Goal: Task Accomplishment & Management: Manage account settings

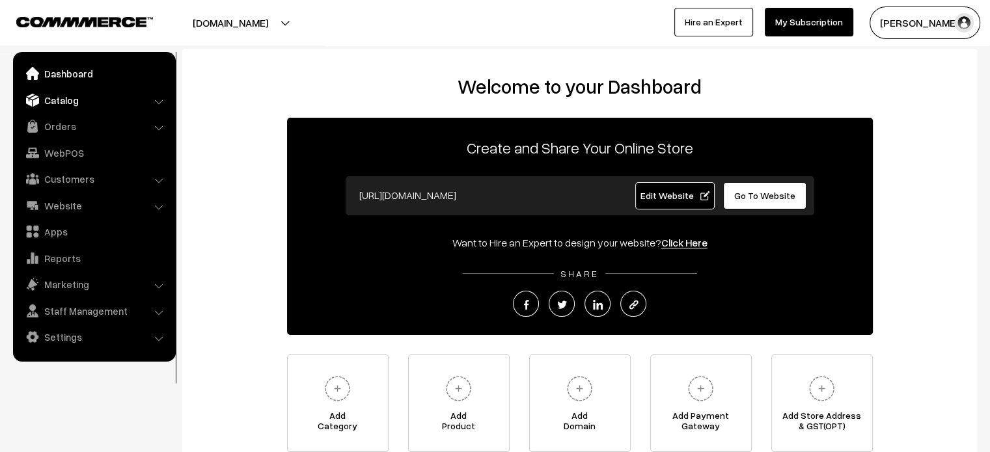
click at [79, 102] on link "Catalog" at bounding box center [93, 100] width 155 height 23
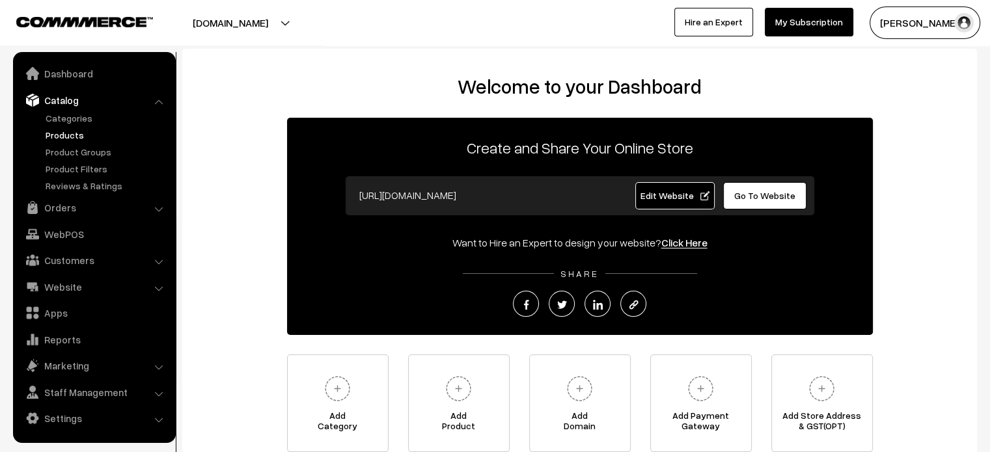
click at [72, 132] on link "Products" at bounding box center [106, 135] width 129 height 14
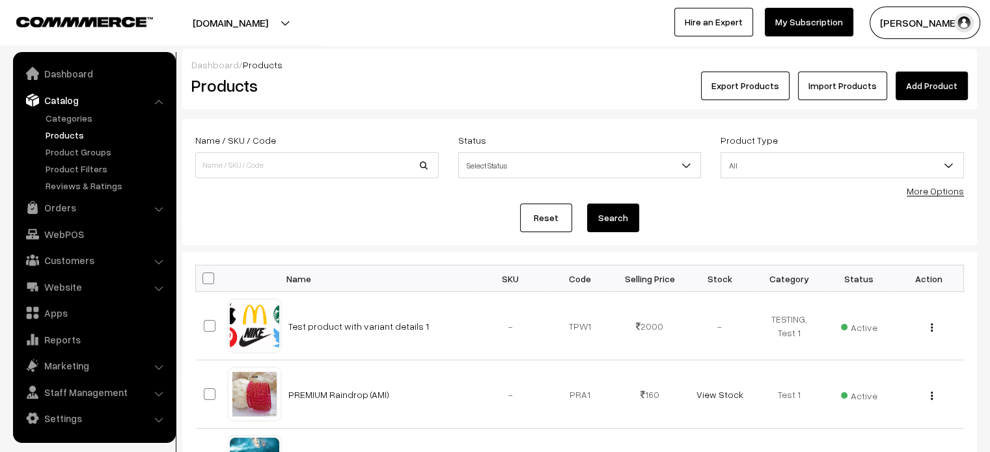
click at [939, 88] on link "Add Product" at bounding box center [932, 86] width 72 height 29
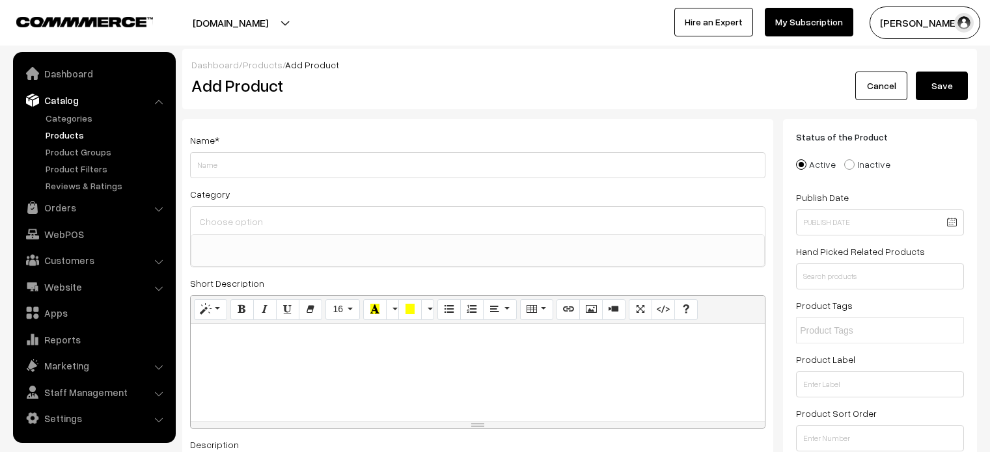
select select
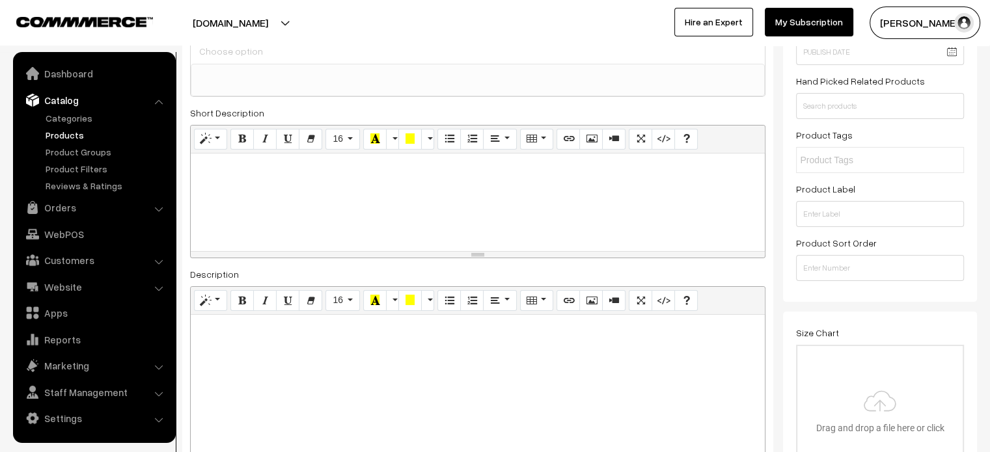
scroll to position [176, 0]
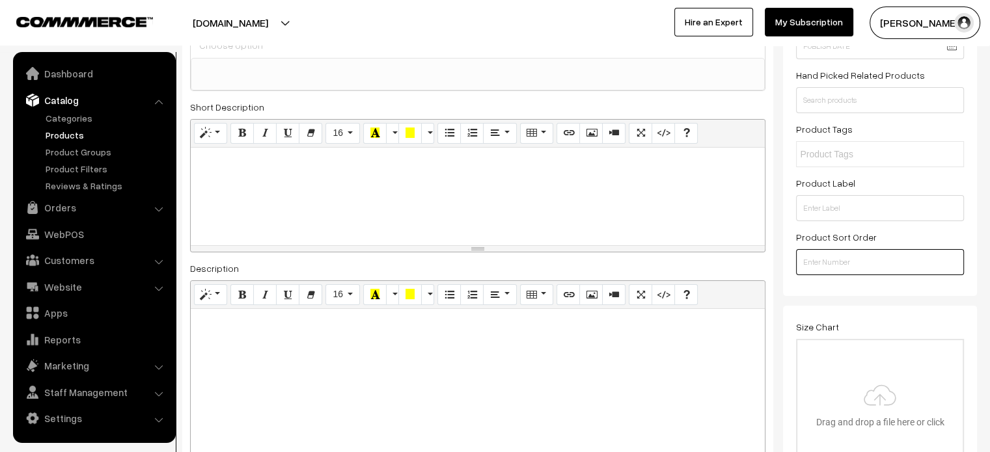
click at [846, 260] on input "number" at bounding box center [880, 262] width 168 height 26
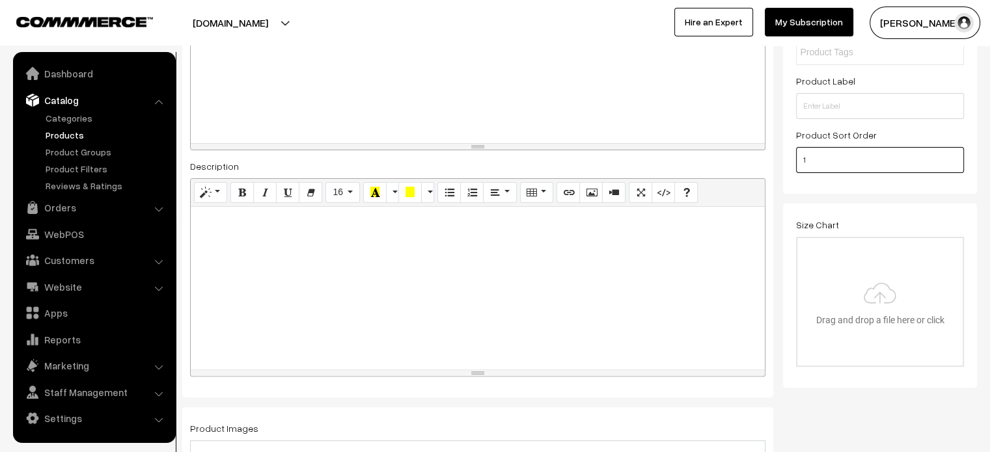
scroll to position [0, 0]
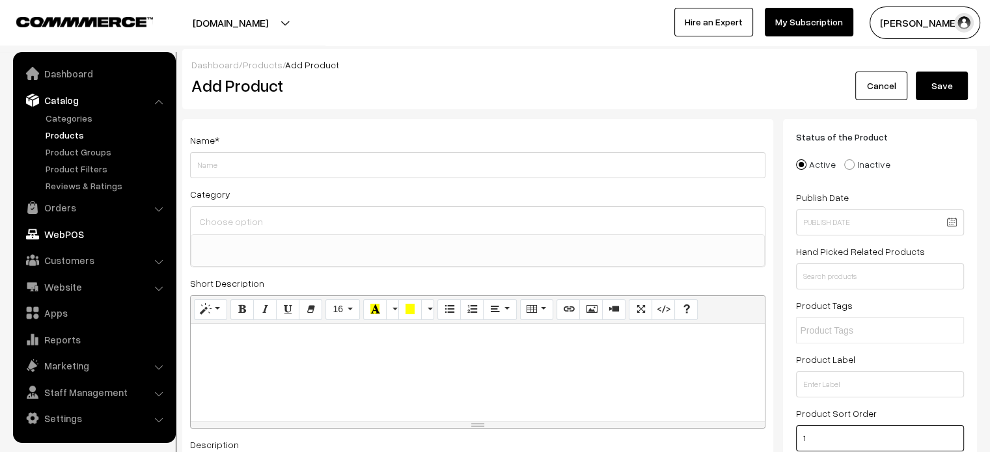
type input "1"
click at [57, 243] on link "WebPOS" at bounding box center [93, 234] width 155 height 23
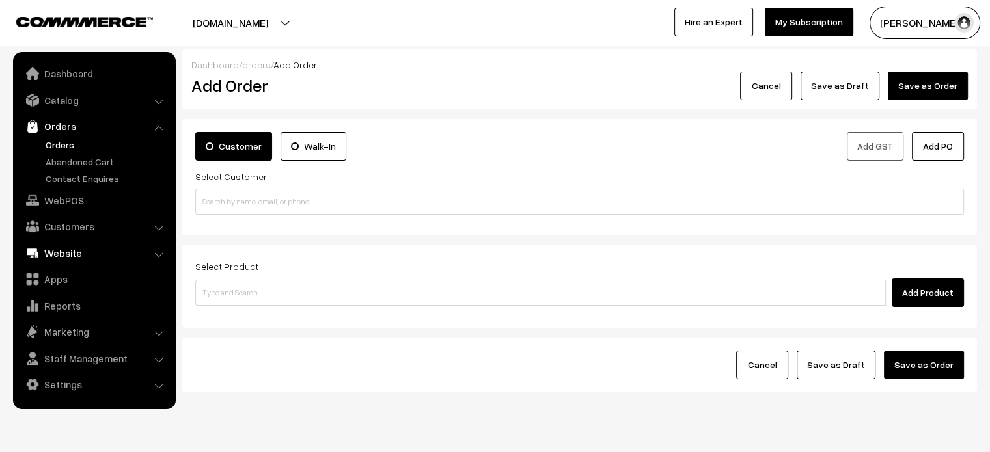
click at [110, 250] on link "Website" at bounding box center [93, 253] width 155 height 23
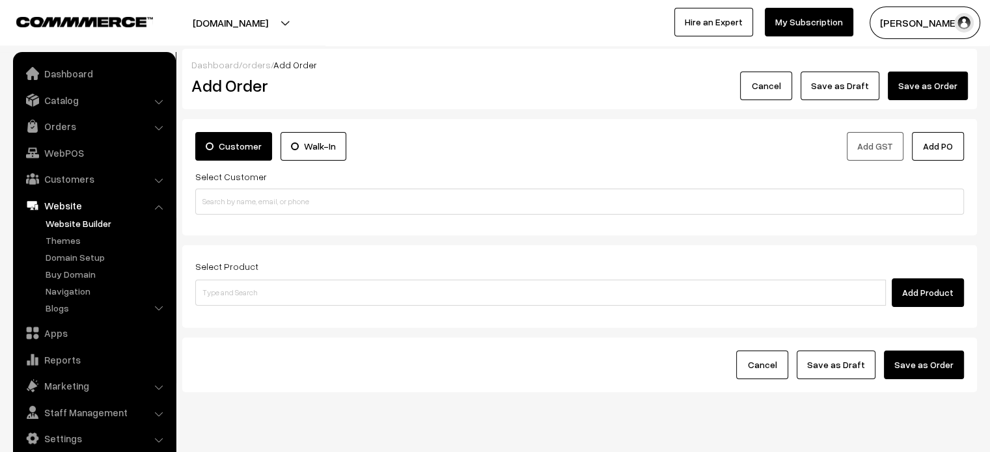
click at [82, 226] on link "Website Builder" at bounding box center [106, 224] width 129 height 14
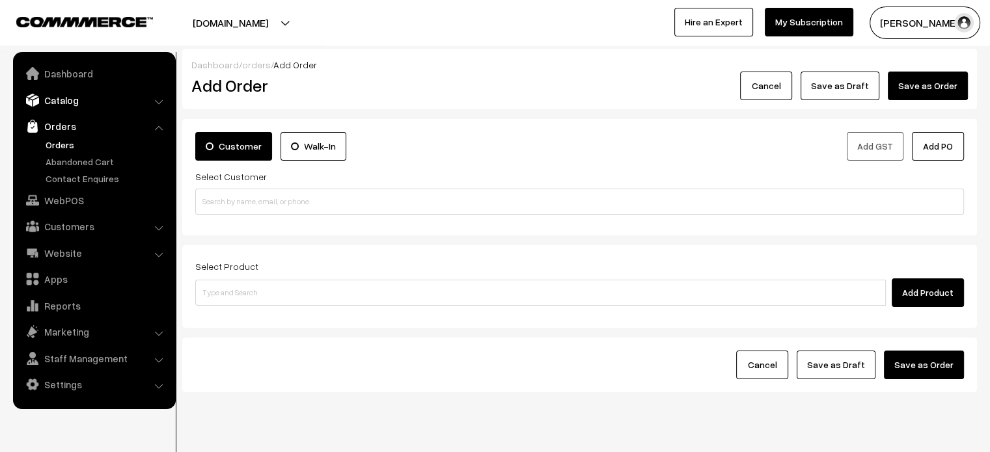
click at [65, 98] on link "Catalog" at bounding box center [93, 100] width 155 height 23
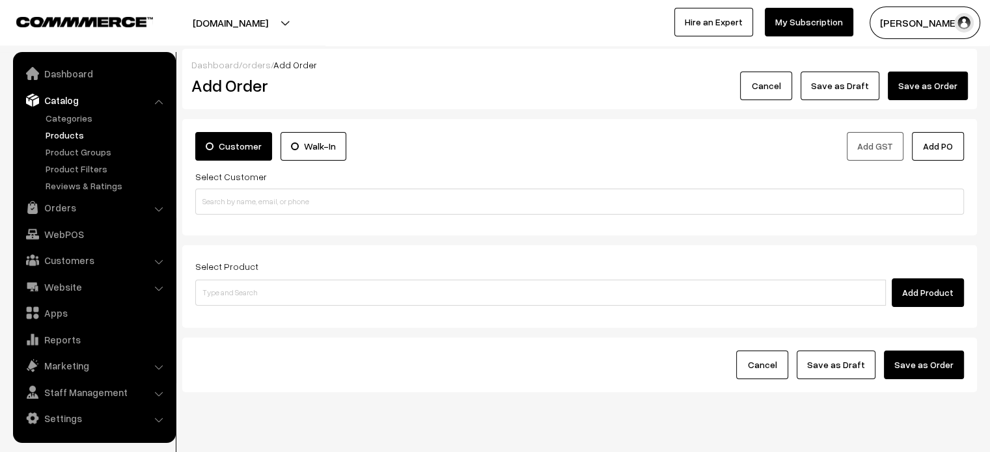
click at [64, 132] on link "Products" at bounding box center [106, 135] width 129 height 14
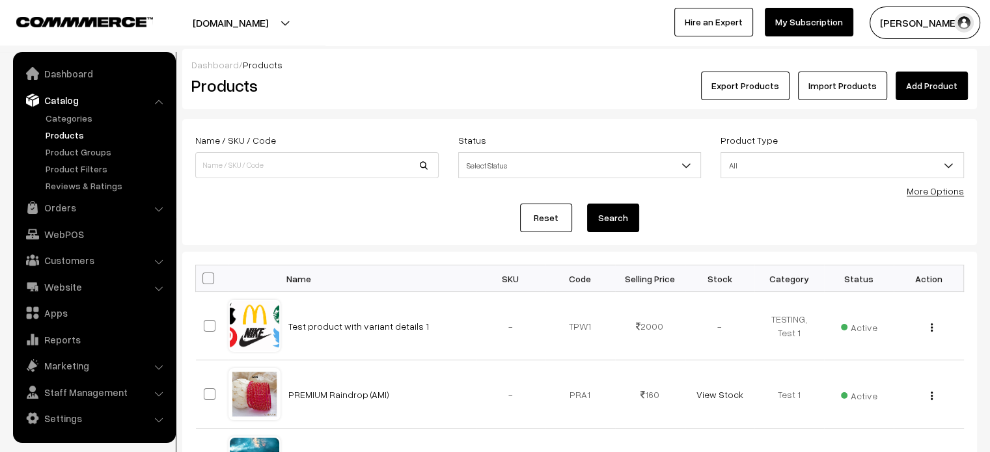
click at [770, 89] on button "Export Products" at bounding box center [745, 86] width 89 height 29
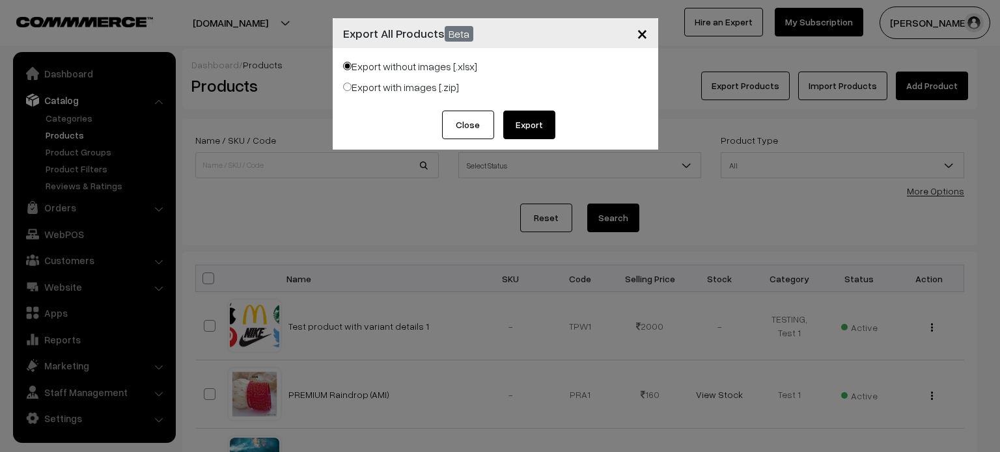
click at [344, 91] on label "Export with images [.zip]" at bounding box center [401, 87] width 116 height 16
click at [344, 91] on input "Export with images [.zip]" at bounding box center [347, 87] width 8 height 8
radio input "true"
click at [348, 66] on input "Export without images [.xlsx]" at bounding box center [347, 66] width 8 height 8
radio input "true"
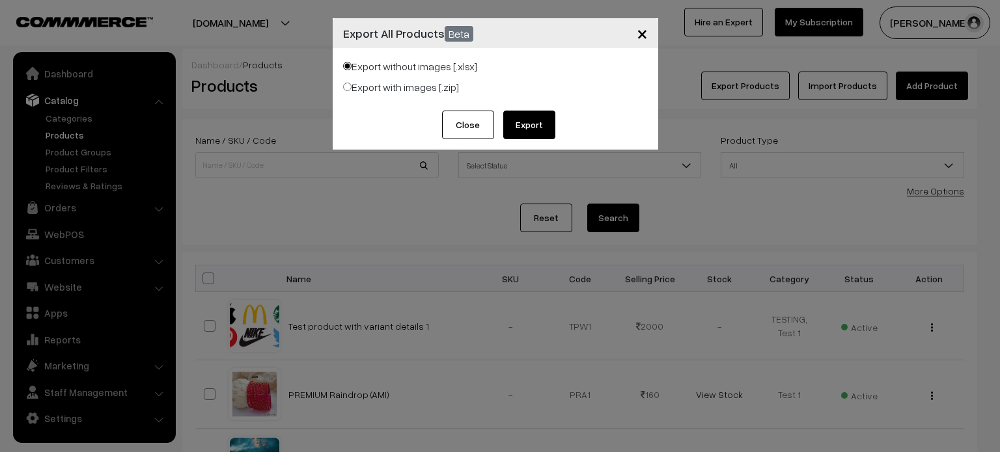
click at [478, 134] on button "Close" at bounding box center [468, 125] width 52 height 29
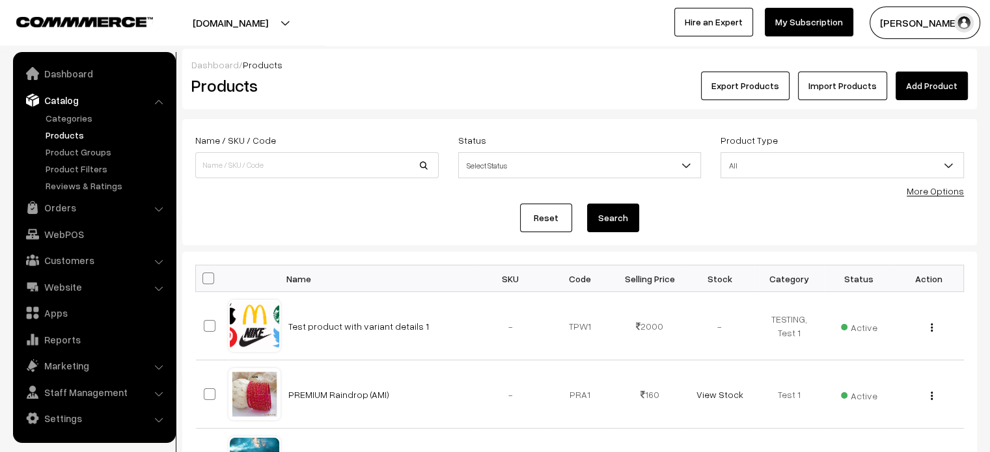
click at [740, 82] on button "Export Products" at bounding box center [745, 86] width 89 height 29
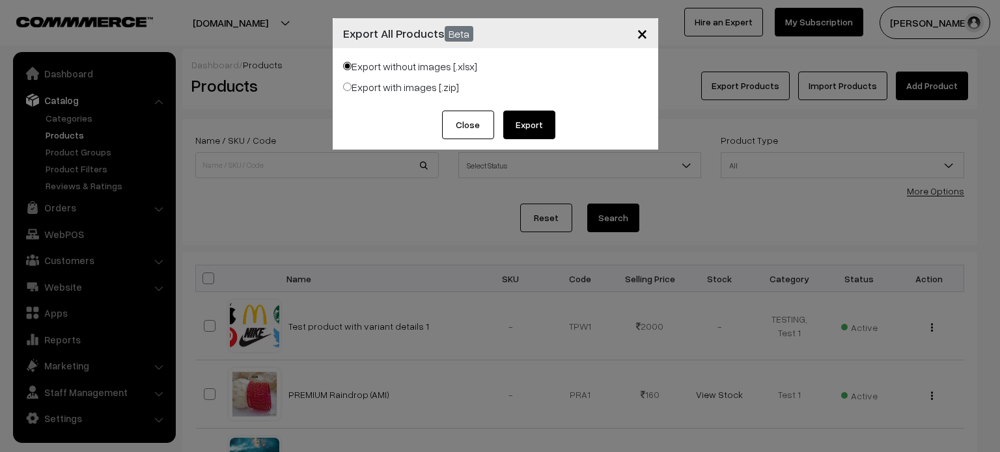
click at [352, 87] on label "Export with images [.zip]" at bounding box center [401, 87] width 116 height 16
click at [352, 87] on input "Export with images [.zip]" at bounding box center [347, 87] width 8 height 8
radio input "true"
click at [543, 122] on button "Export" at bounding box center [529, 125] width 52 height 29
click at [490, 215] on div "× Export All Products Beta Export without images [.xlsx] Export with images [.z…" at bounding box center [500, 226] width 1000 height 452
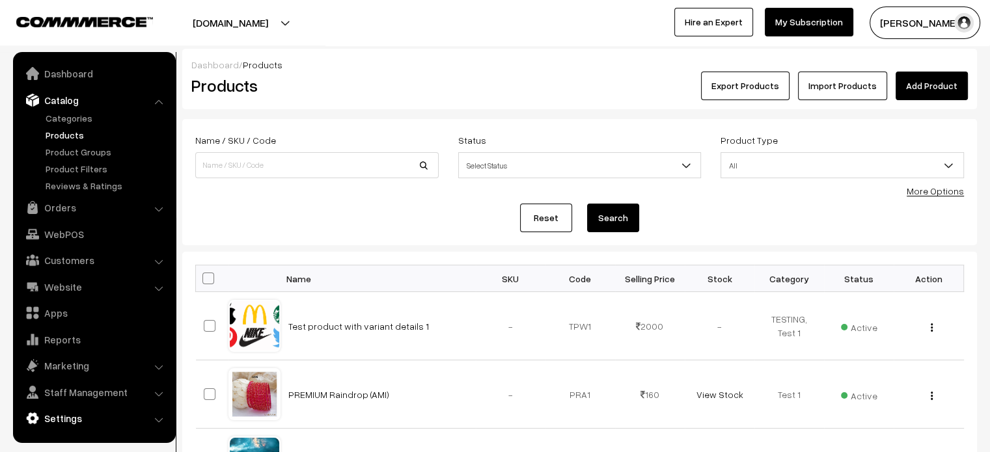
click at [85, 411] on link "Settings" at bounding box center [93, 418] width 155 height 23
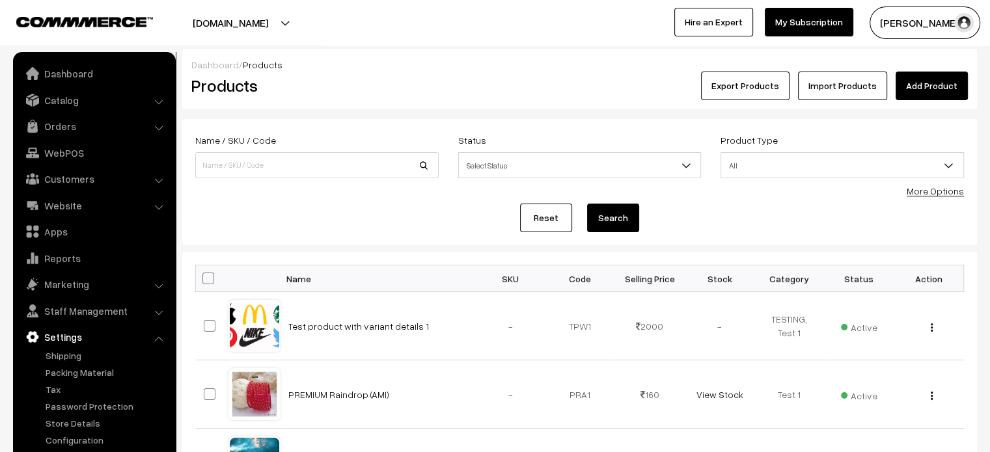
click at [857, 96] on link "Import Products" at bounding box center [842, 86] width 89 height 29
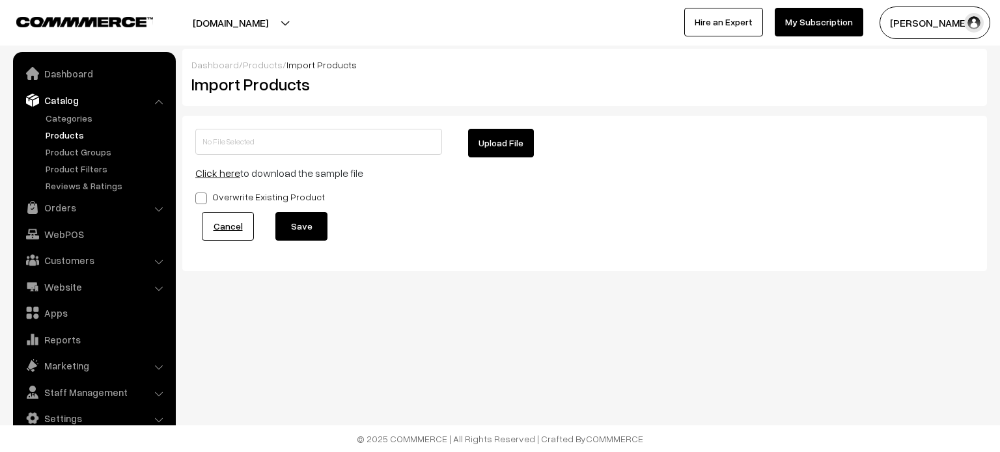
click at [225, 174] on link "Click here" at bounding box center [217, 173] width 45 height 13
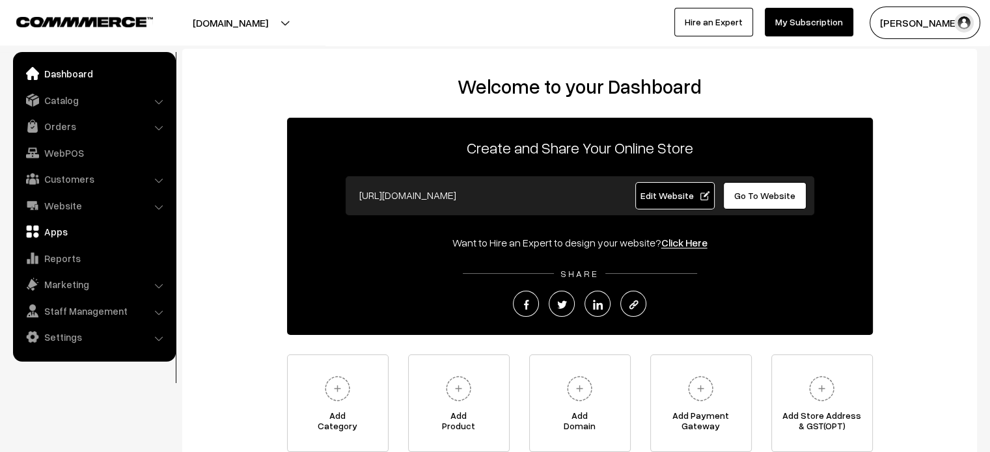
click at [78, 229] on link "Apps" at bounding box center [93, 231] width 155 height 23
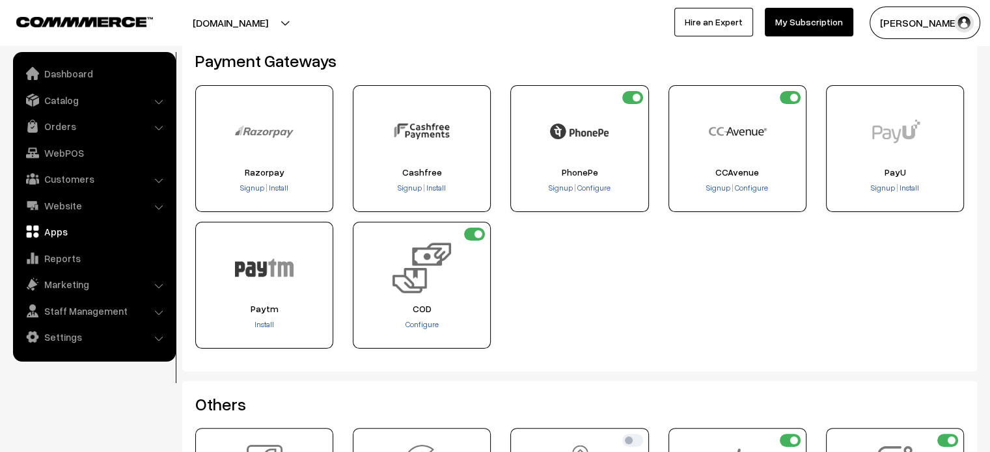
scroll to position [294, 0]
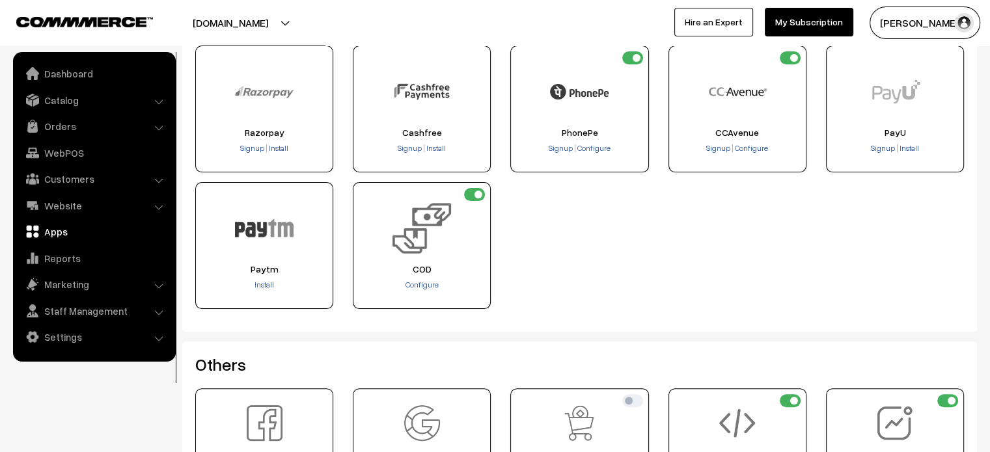
click at [590, 153] on div "Signup | Configure" at bounding box center [579, 149] width 129 height 13
click at [596, 148] on span "Configure" at bounding box center [593, 148] width 33 height 10
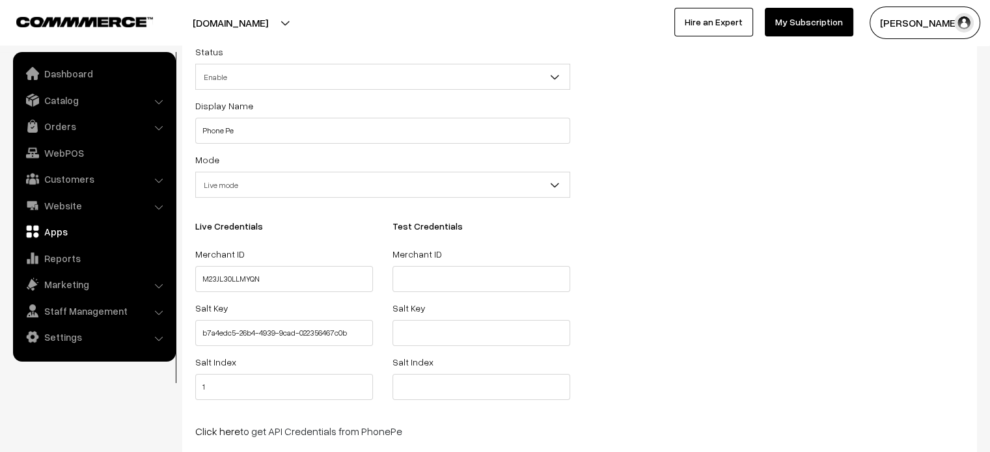
scroll to position [94, 0]
